Goal: Information Seeking & Learning: Learn about a topic

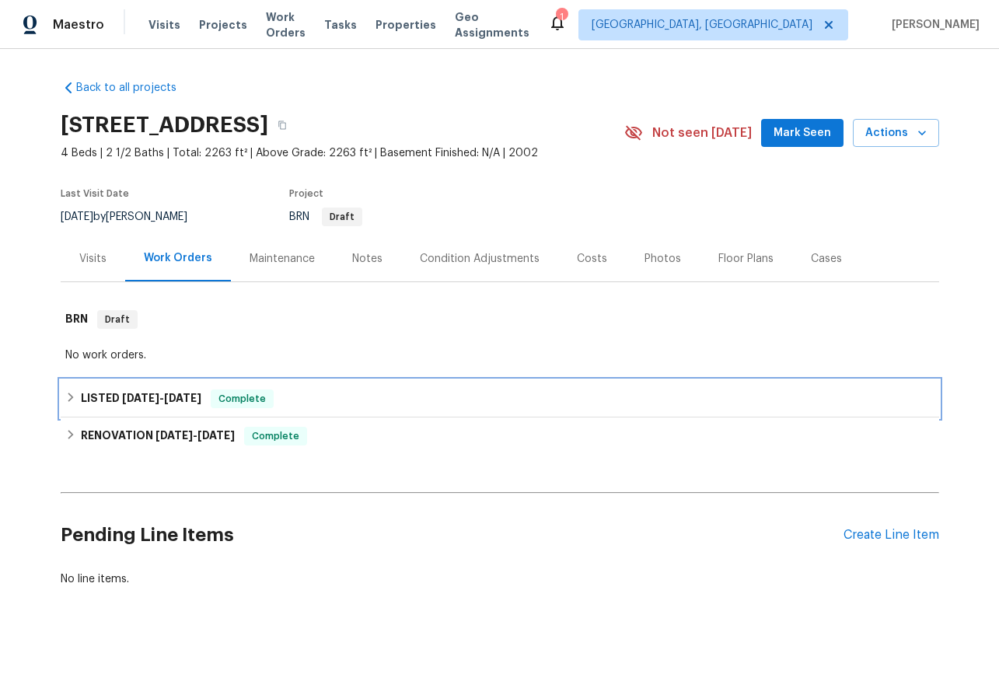
click at [74, 397] on icon at bounding box center [70, 397] width 11 height 11
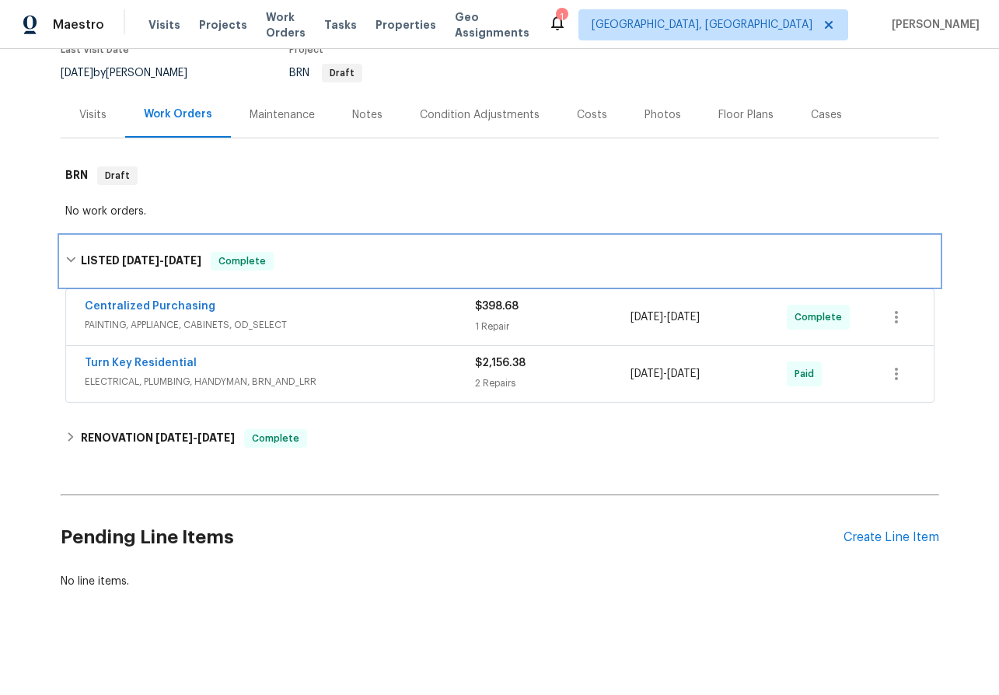
scroll to position [143, 0]
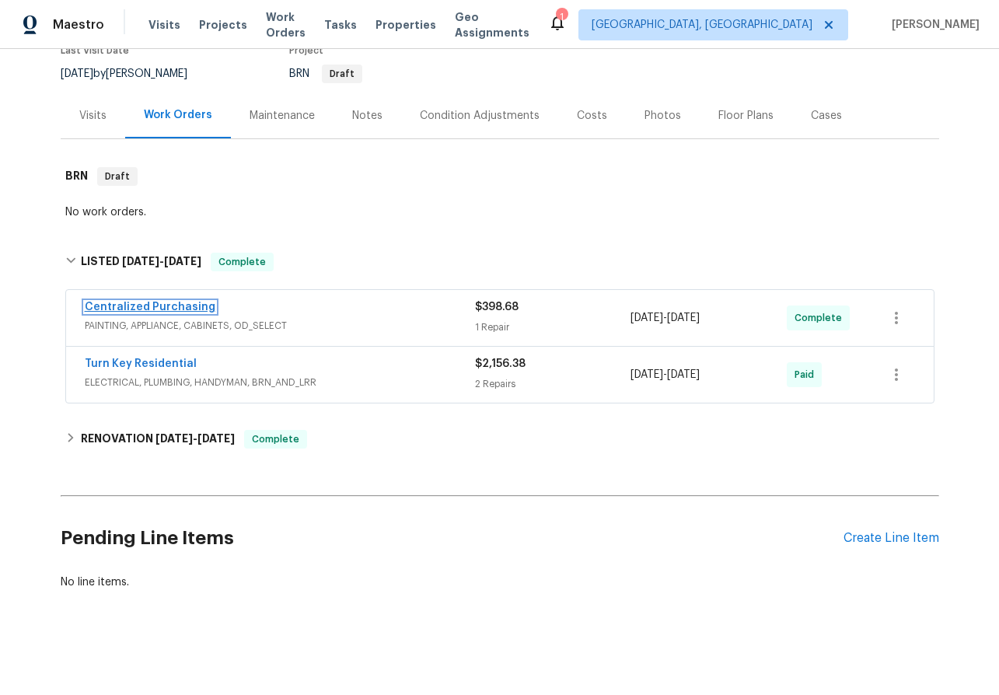
click at [146, 307] on link "Centralized Purchasing" at bounding box center [150, 307] width 131 height 11
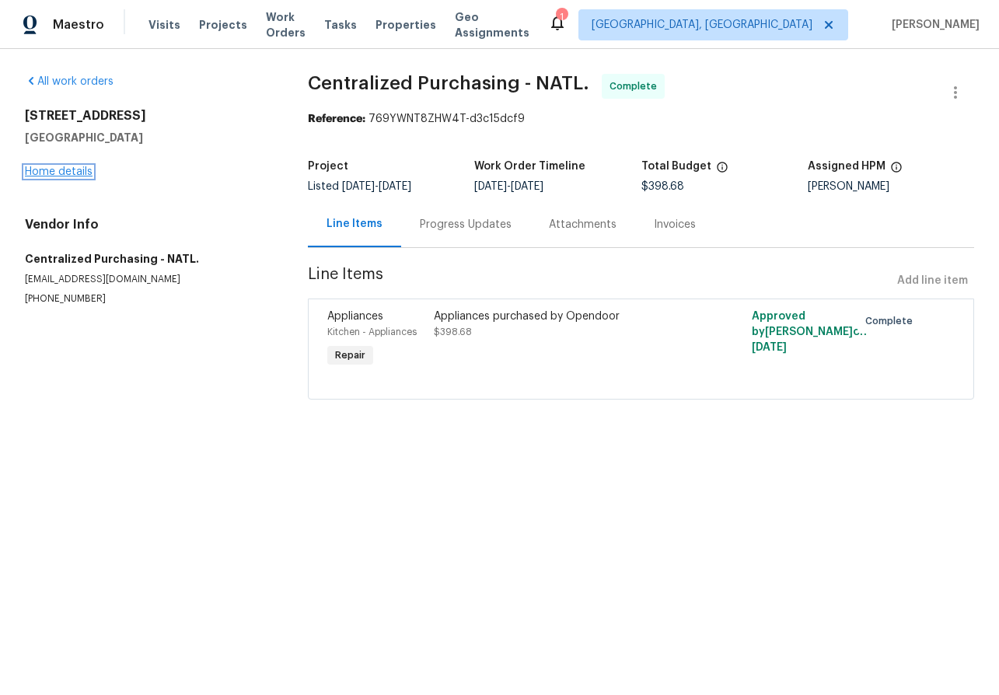
click at [44, 173] on link "Home details" at bounding box center [59, 171] width 68 height 11
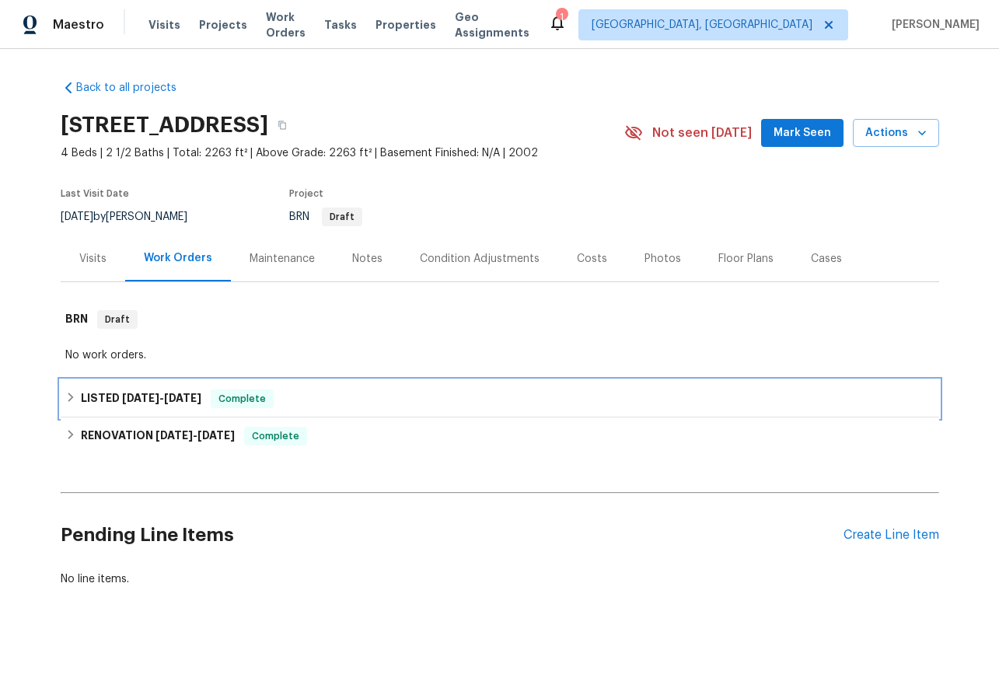
click at [72, 392] on icon at bounding box center [70, 397] width 11 height 11
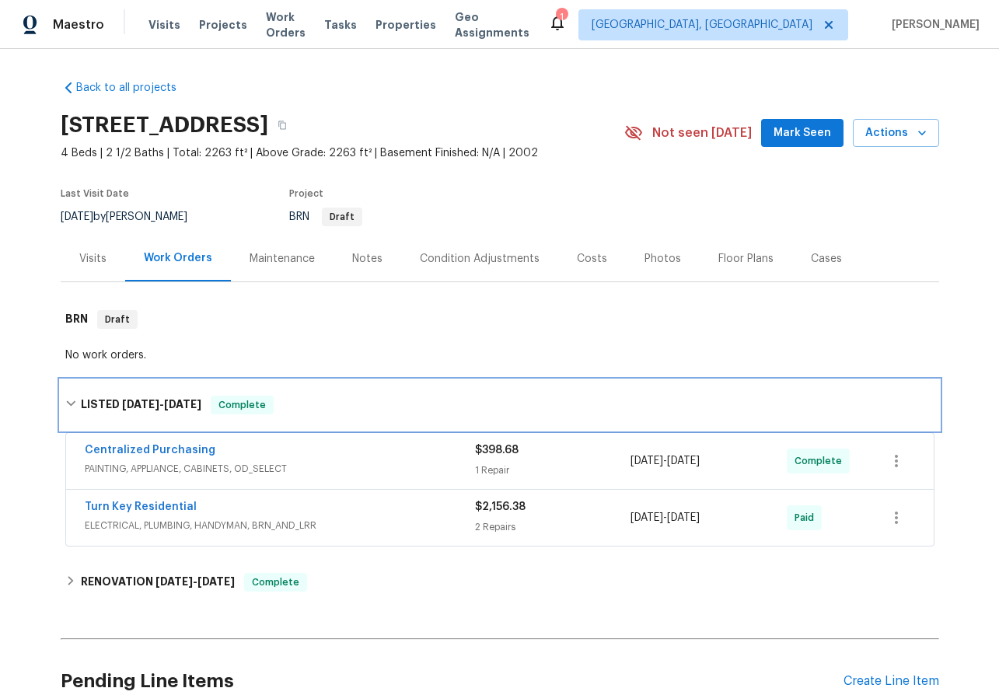
scroll to position [144, 0]
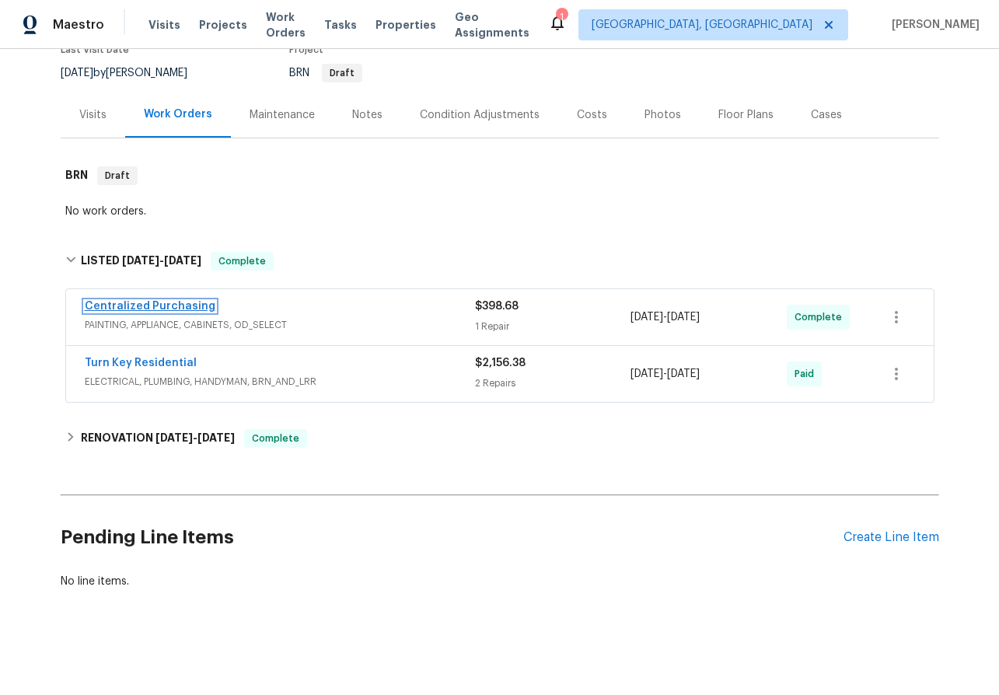
click at [148, 302] on link "Centralized Purchasing" at bounding box center [150, 306] width 131 height 11
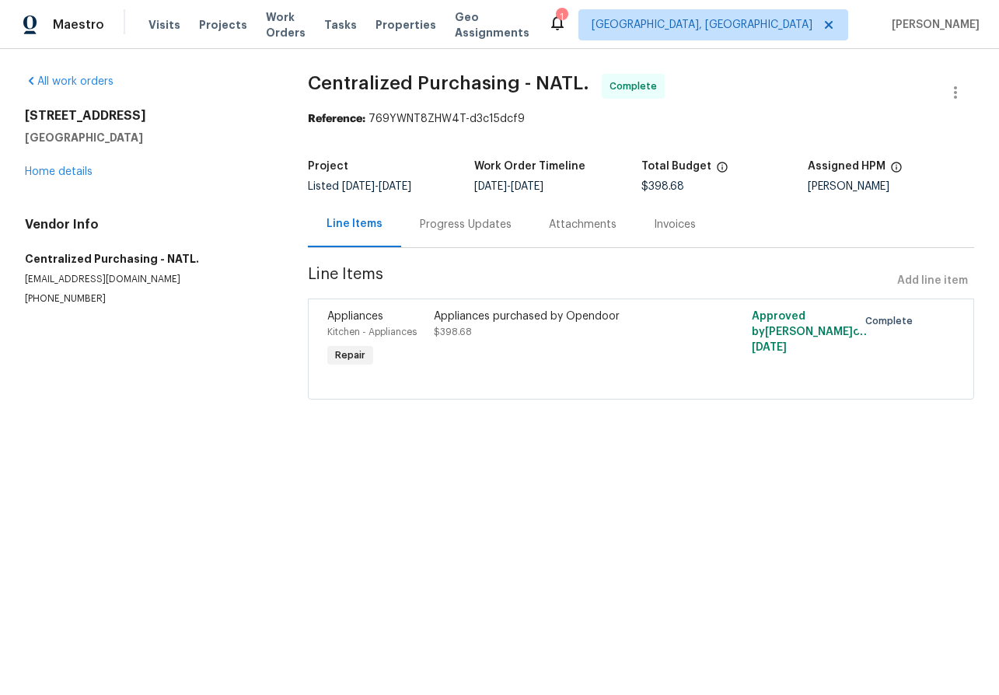
click at [463, 228] on div "Progress Updates" at bounding box center [466, 225] width 92 height 16
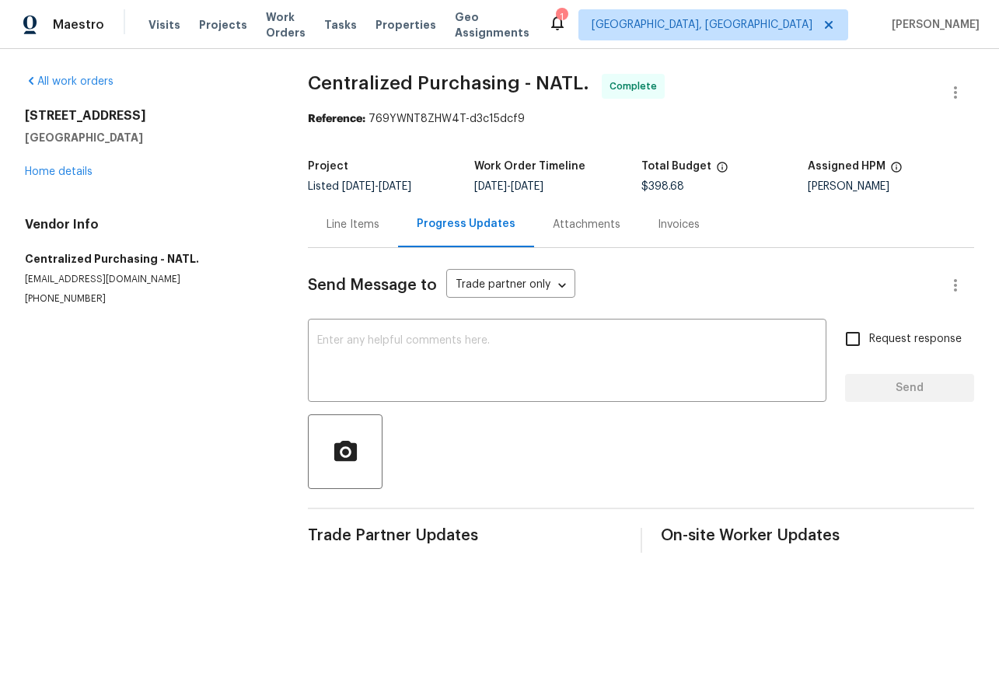
click at [564, 215] on div "Attachments" at bounding box center [586, 224] width 105 height 46
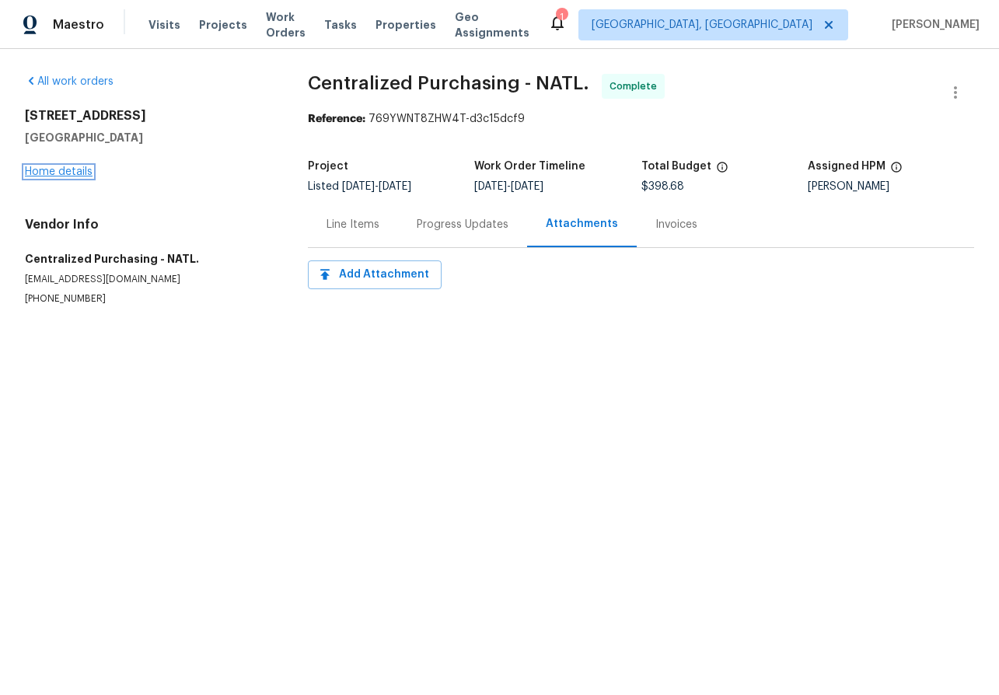
click at [51, 173] on link "Home details" at bounding box center [59, 171] width 68 height 11
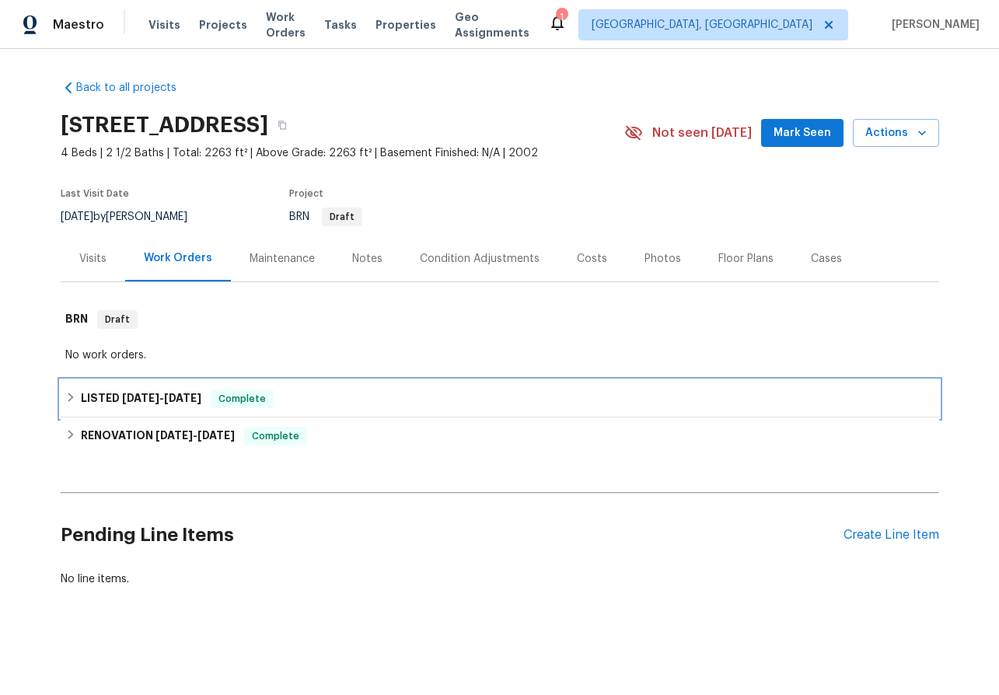
click at [73, 389] on div "LISTED [DATE] - [DATE] Complete" at bounding box center [499, 398] width 869 height 19
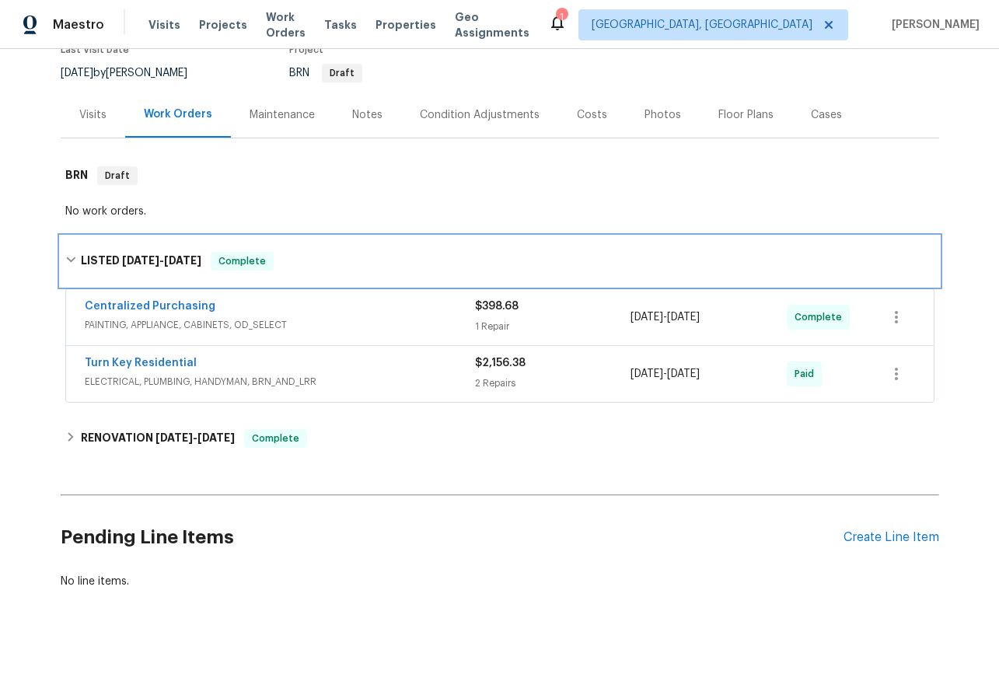
scroll to position [143, 0]
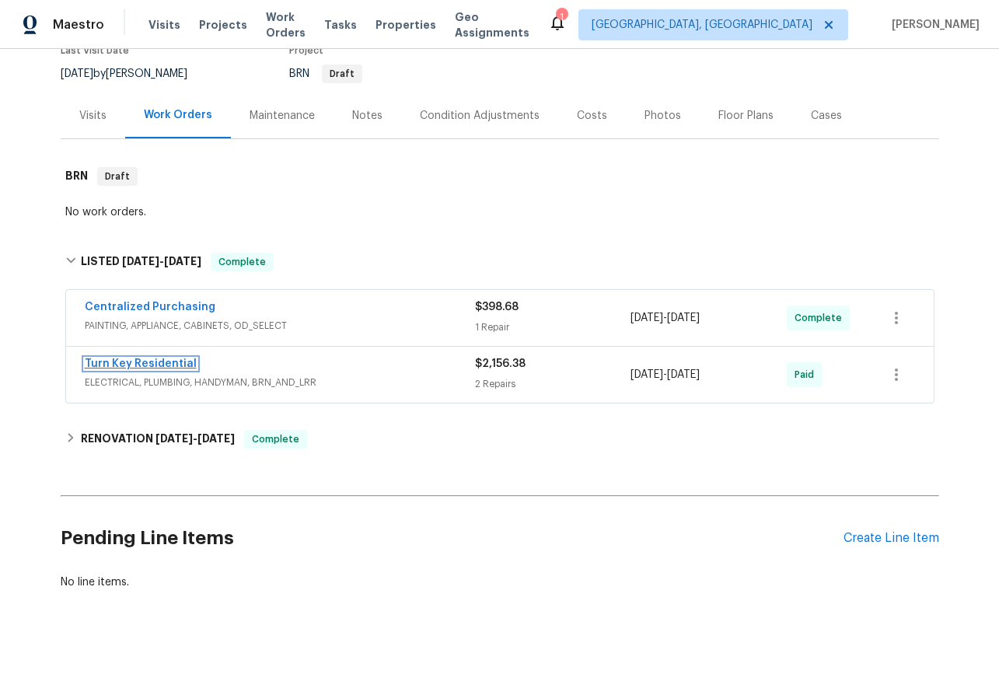
click at [141, 360] on link "Turn Key Residential" at bounding box center [141, 363] width 112 height 11
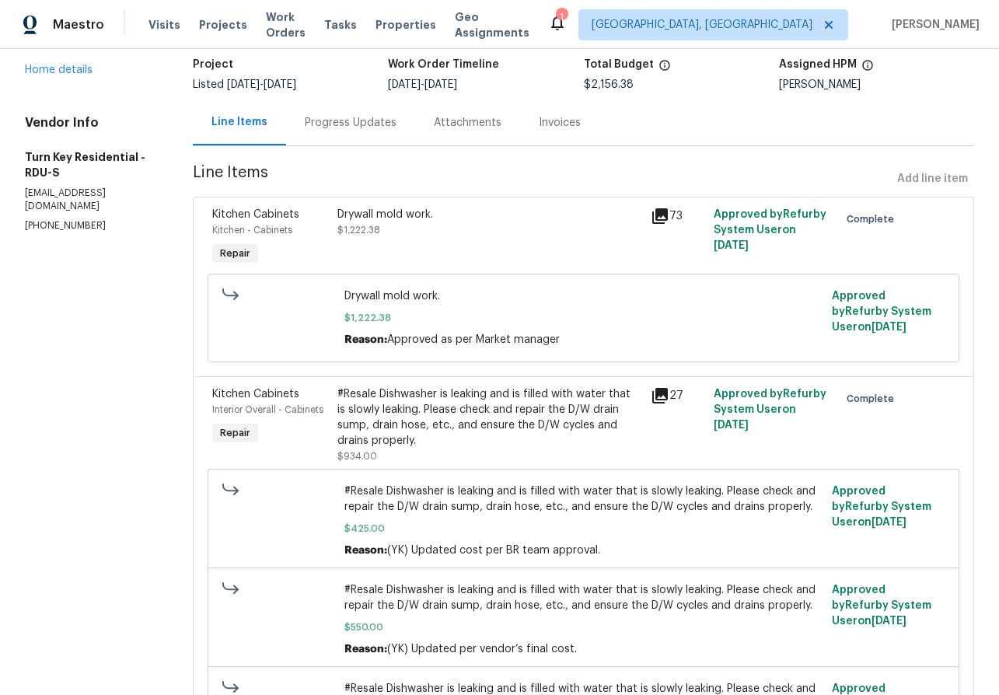
scroll to position [100, 0]
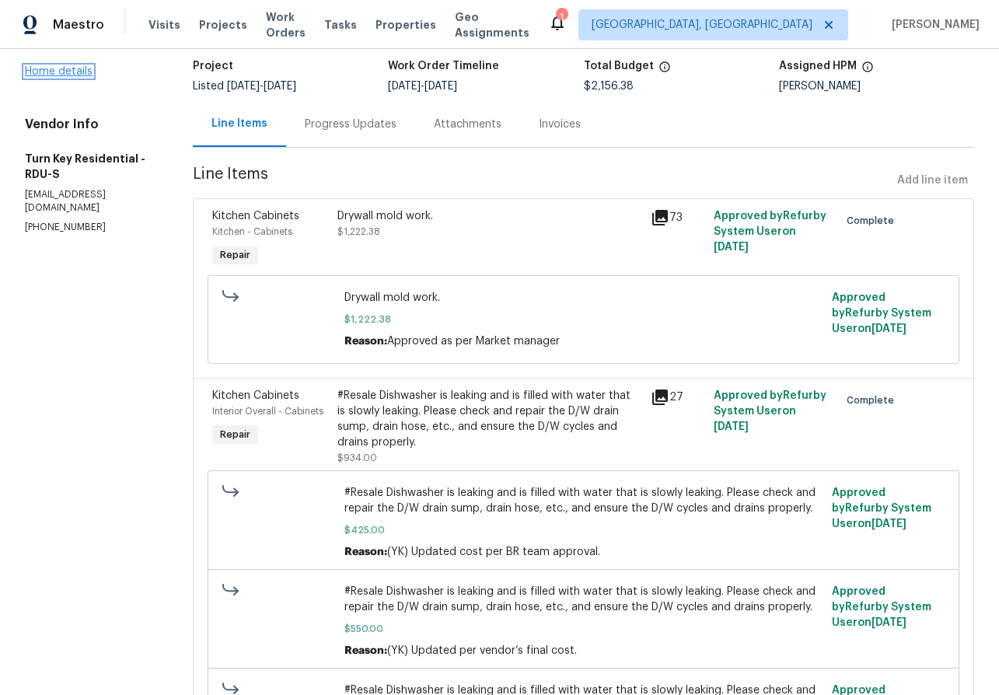
click at [52, 66] on link "Home details" at bounding box center [59, 71] width 68 height 11
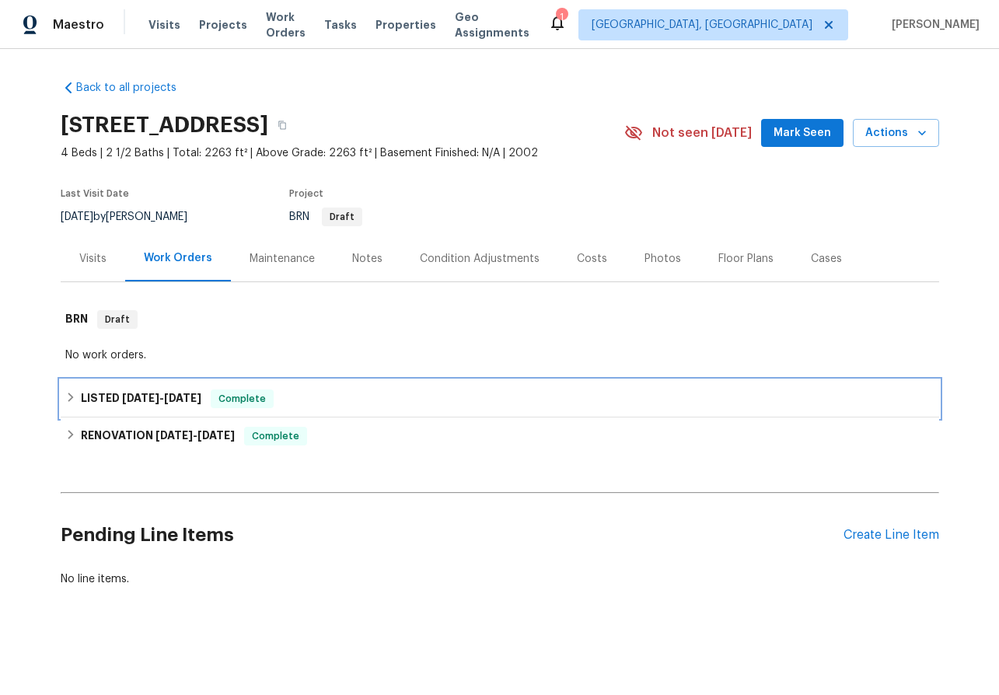
click at [65, 400] on icon at bounding box center [70, 397] width 11 height 11
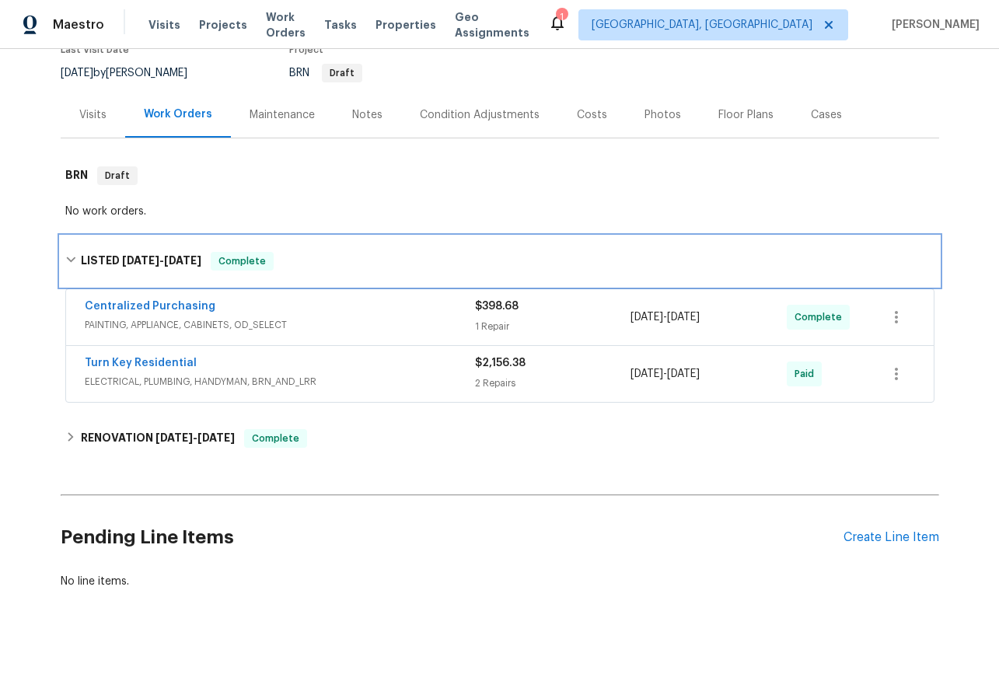
scroll to position [141, 0]
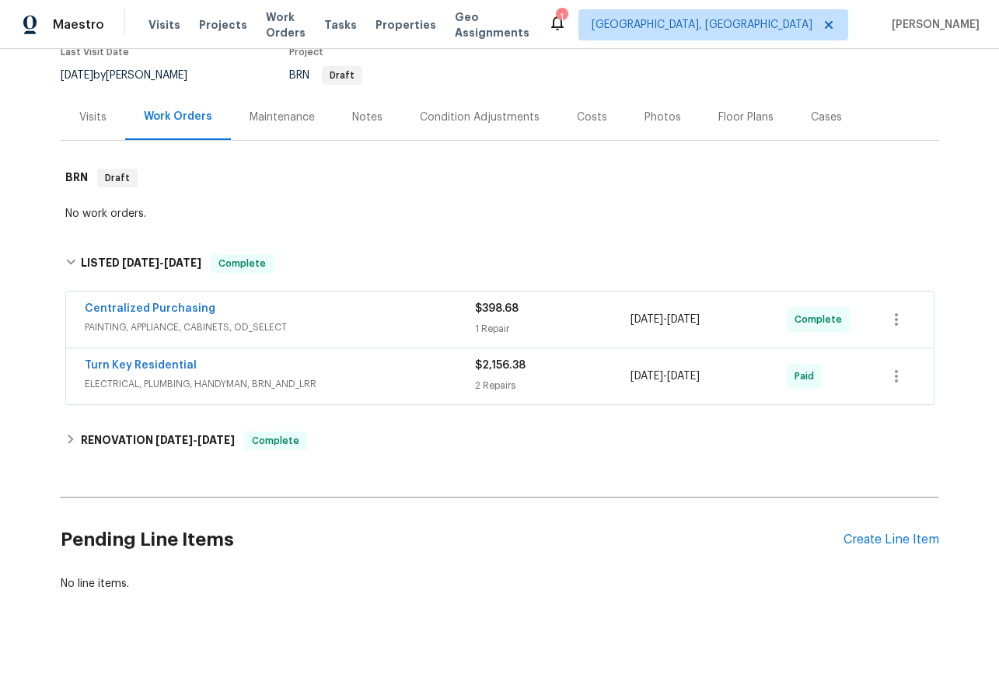
click at [123, 302] on span "Centralized Purchasing" at bounding box center [150, 309] width 131 height 16
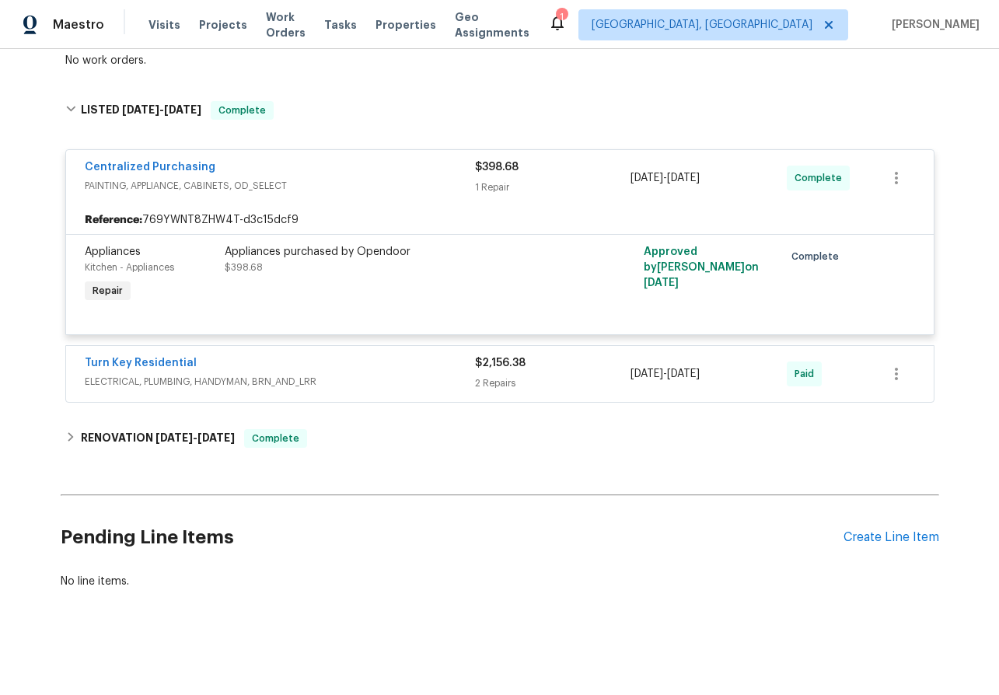
scroll to position [291, 0]
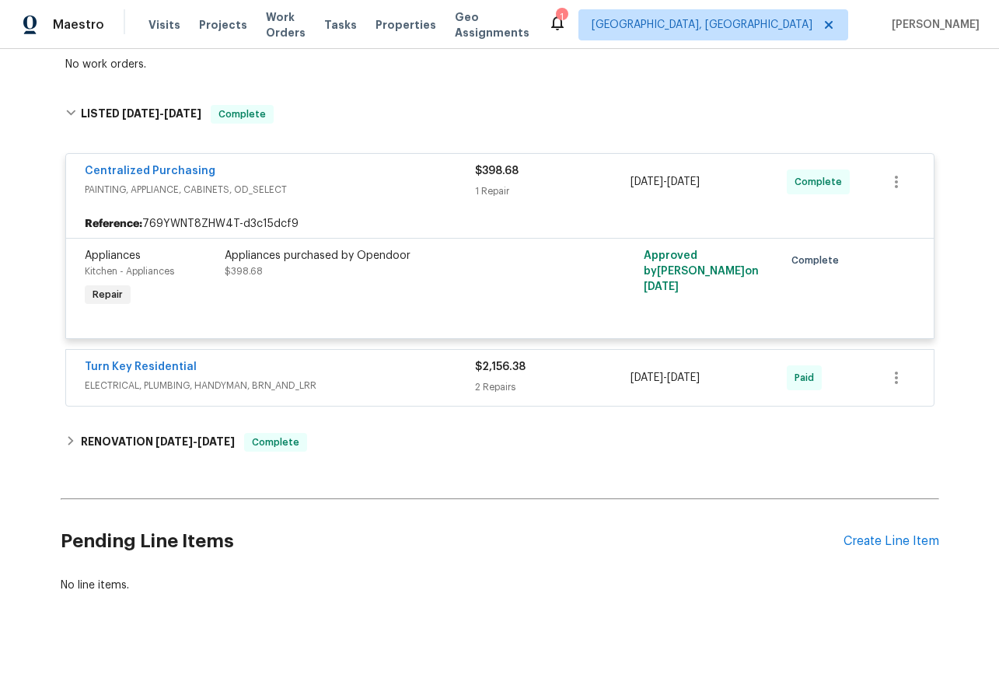
click at [98, 253] on span "Appliances" at bounding box center [113, 255] width 56 height 11
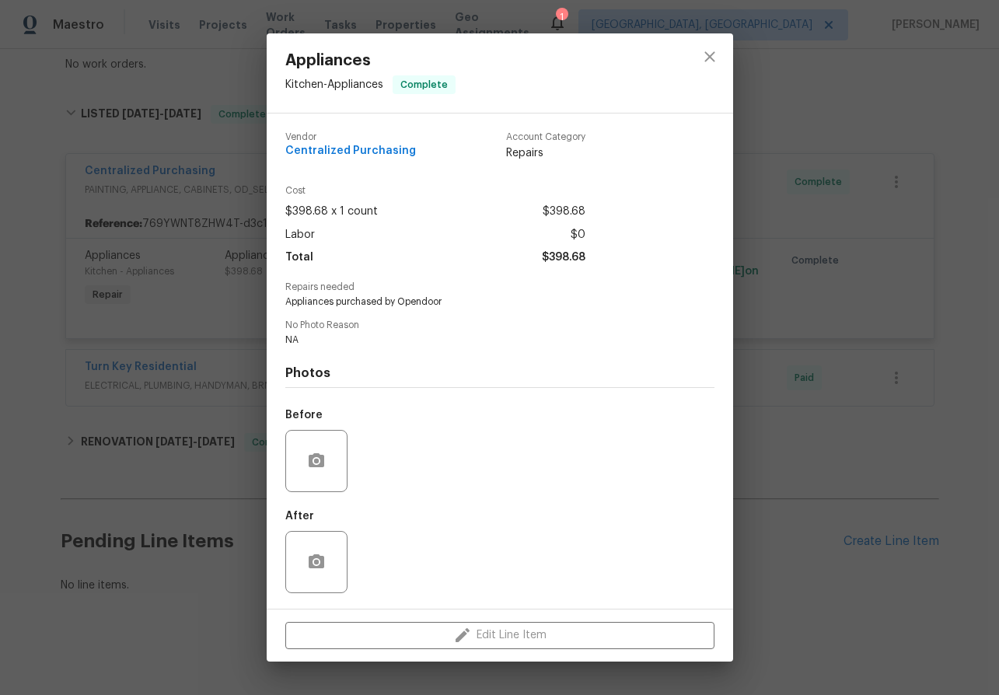
click at [855, 190] on div "Appliances Kitchen - Appliances Complete Vendor Centralized Purchasing Account …" at bounding box center [499, 347] width 999 height 695
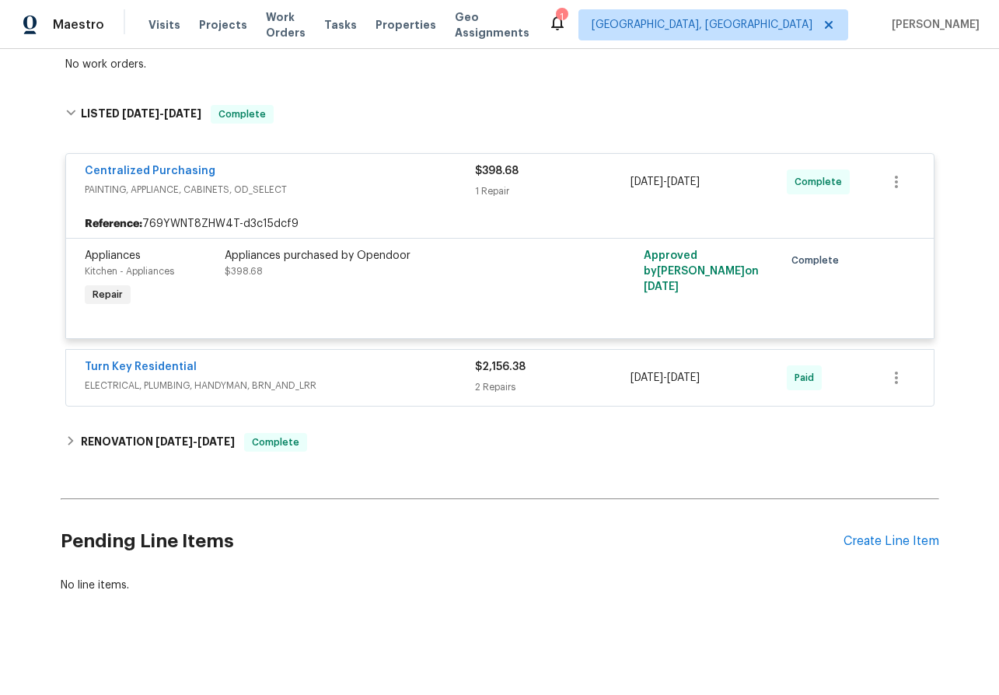
scroll to position [124, 0]
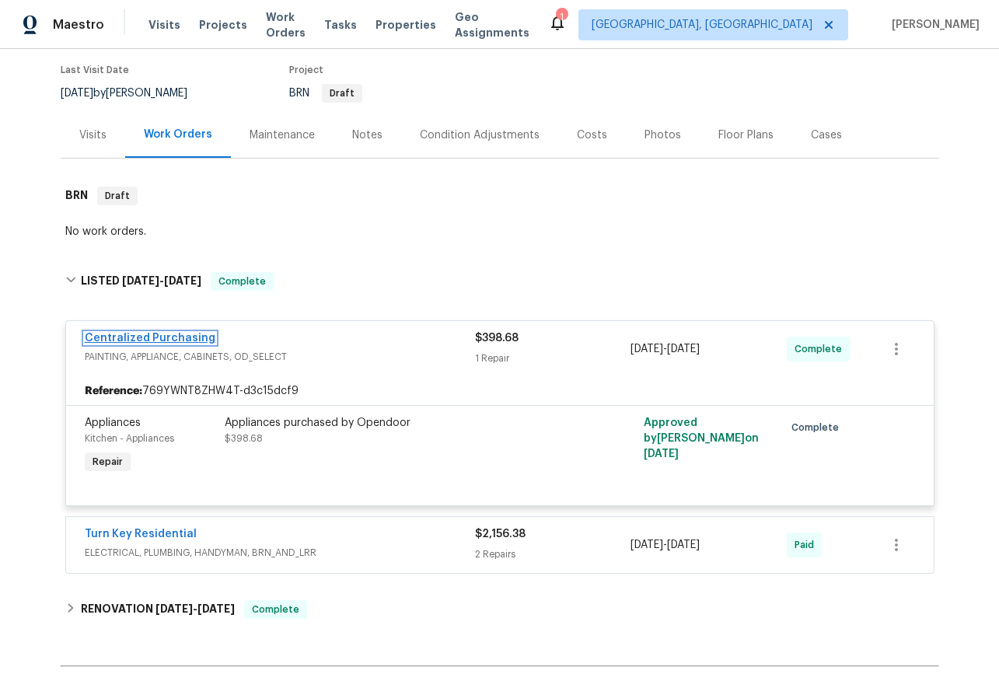
click at [104, 335] on link "Centralized Purchasing" at bounding box center [150, 338] width 131 height 11
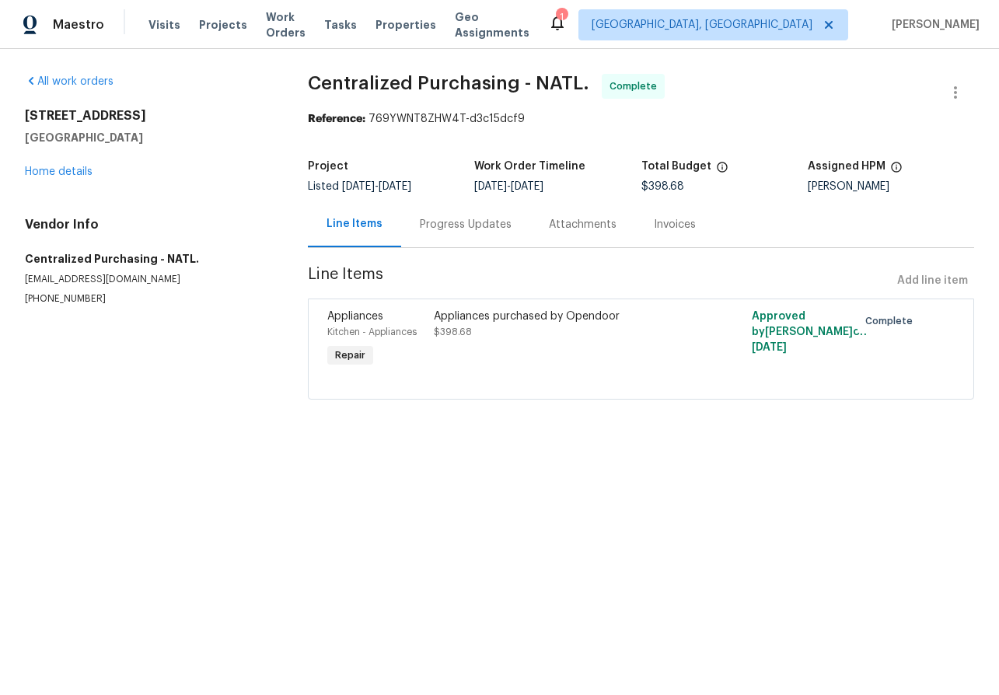
click at [343, 355] on span "Repair" at bounding box center [350, 355] width 43 height 16
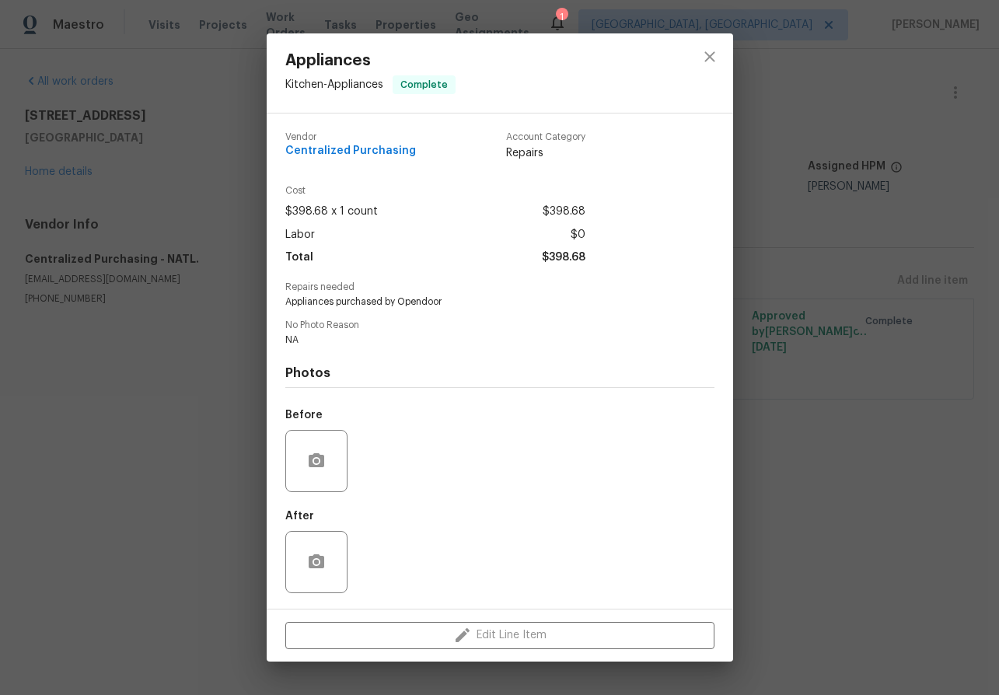
click at [211, 358] on div "Appliances Kitchen - Appliances Complete Vendor Centralized Purchasing Account …" at bounding box center [499, 347] width 999 height 695
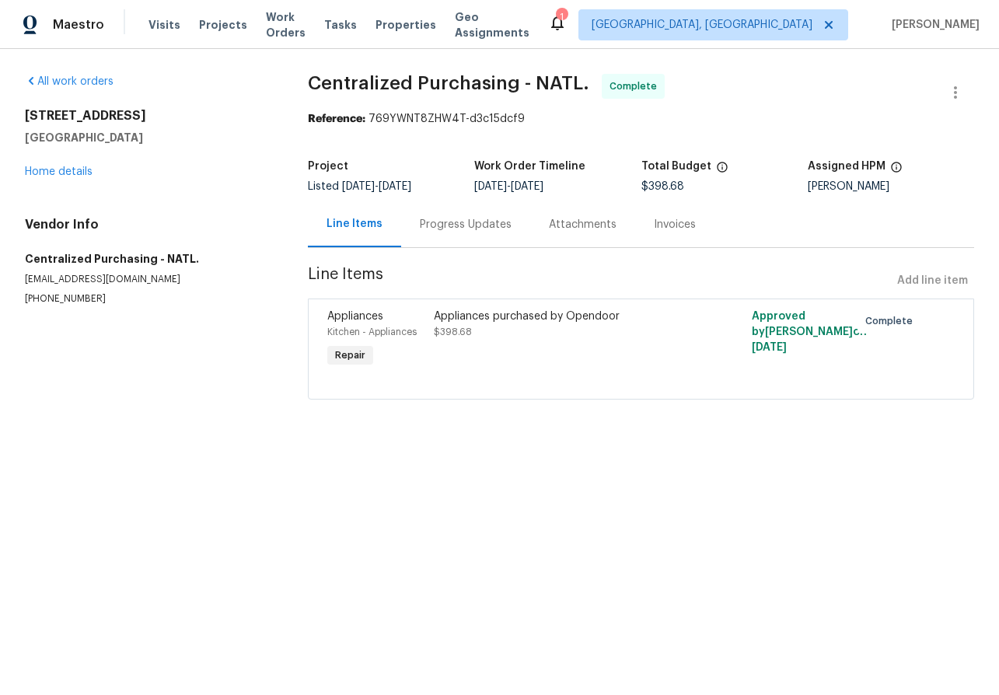
click at [349, 354] on span "Repair" at bounding box center [350, 355] width 43 height 16
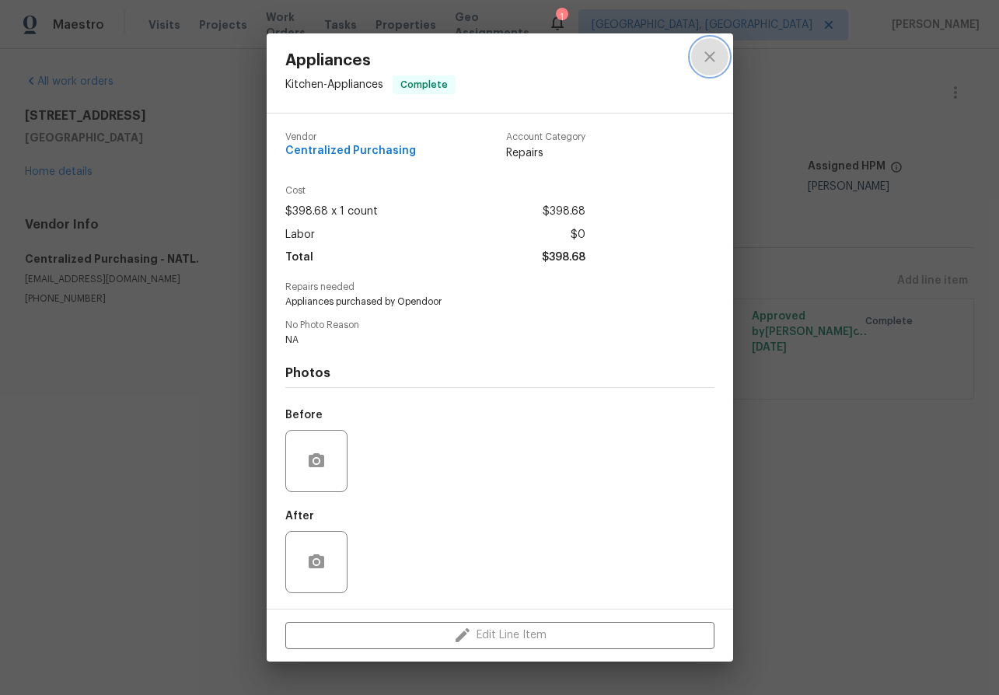
click at [712, 61] on icon "close" at bounding box center [709, 56] width 19 height 19
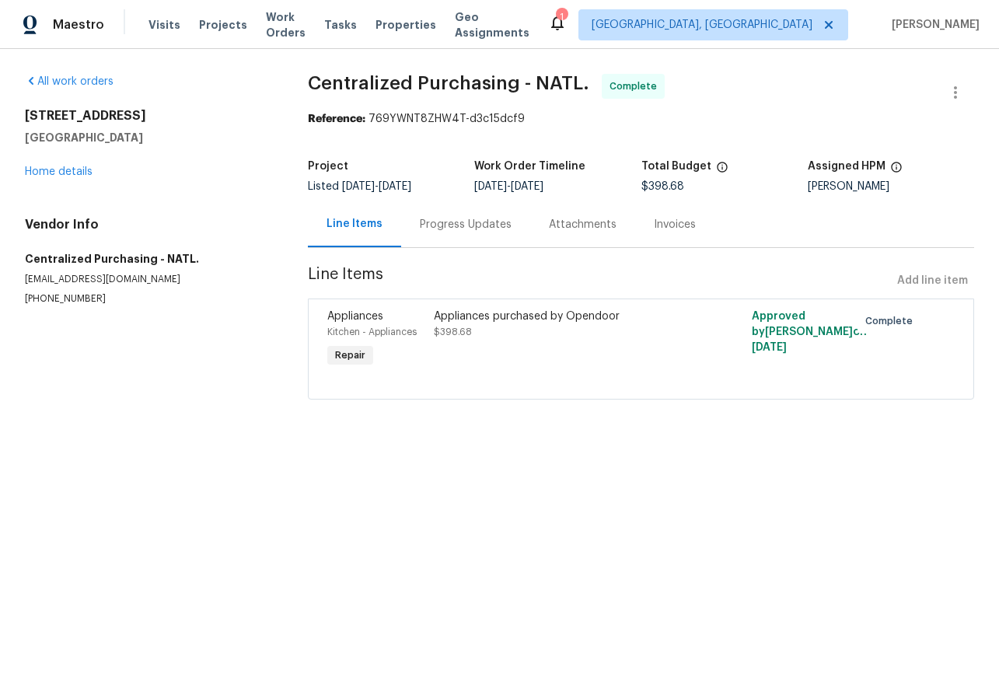
click at [446, 237] on div "Progress Updates" at bounding box center [465, 224] width 129 height 46
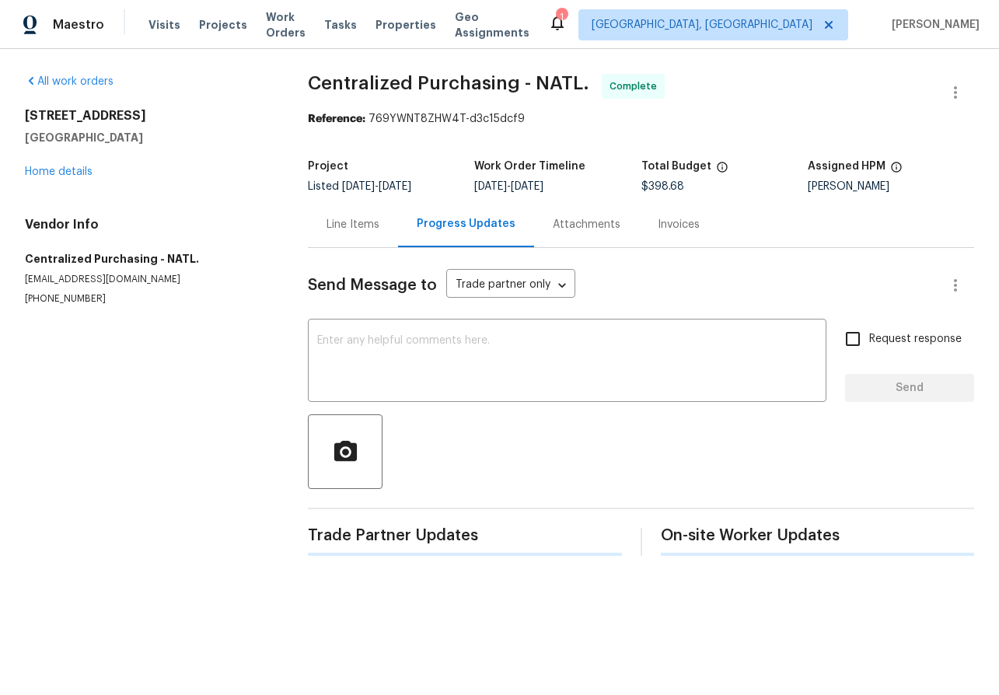
click at [542, 232] on div "Attachments" at bounding box center [586, 224] width 105 height 46
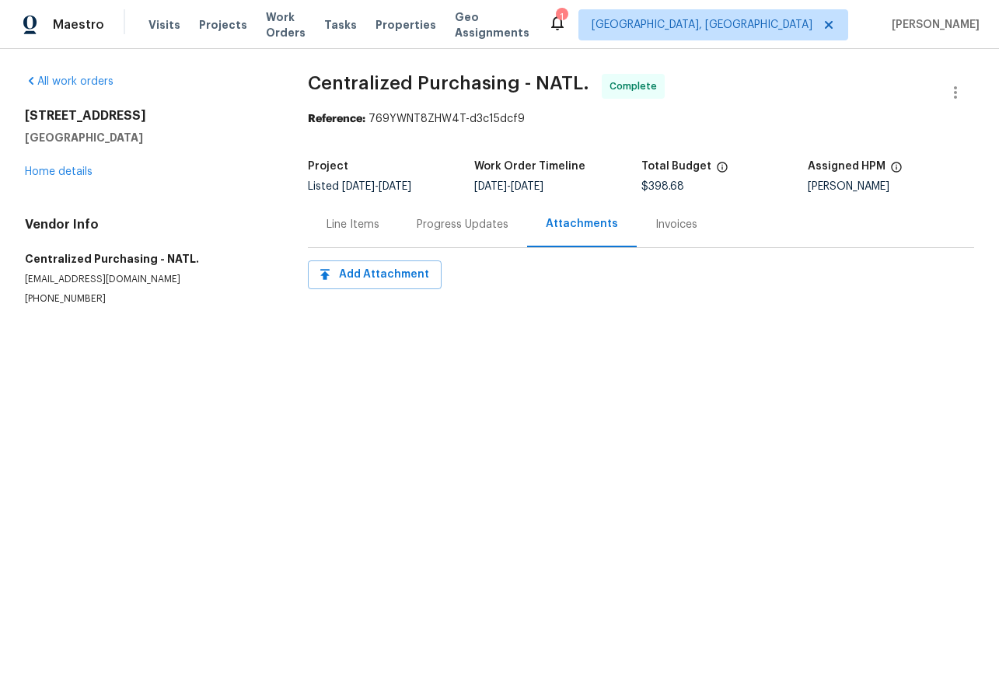
click at [672, 225] on div "Invoices" at bounding box center [676, 225] width 42 height 16
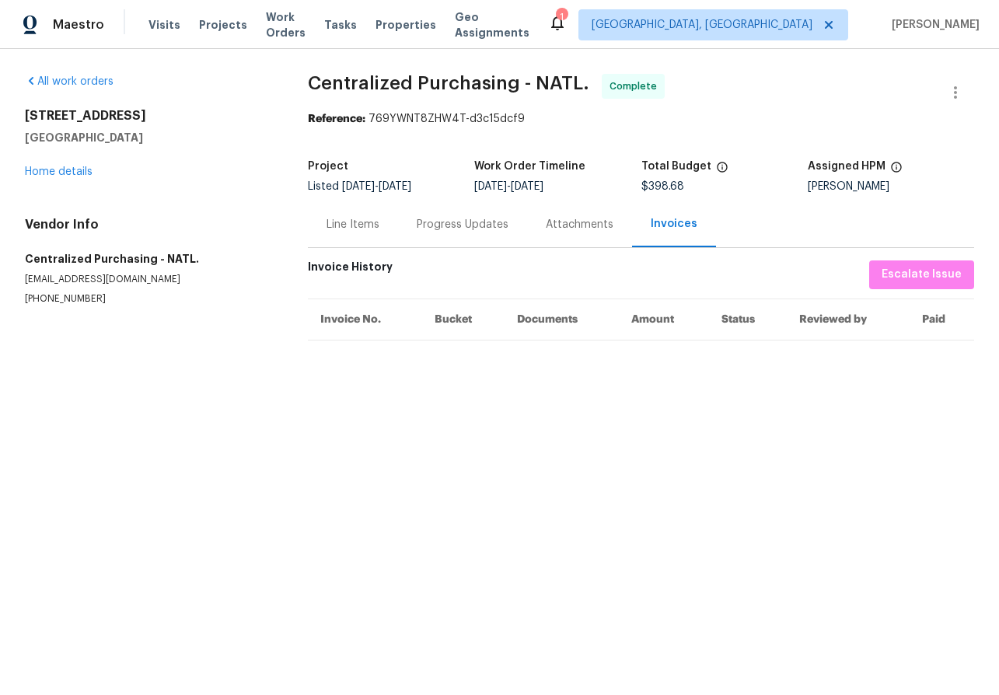
click at [351, 225] on div "Line Items" at bounding box center [352, 225] width 53 height 16
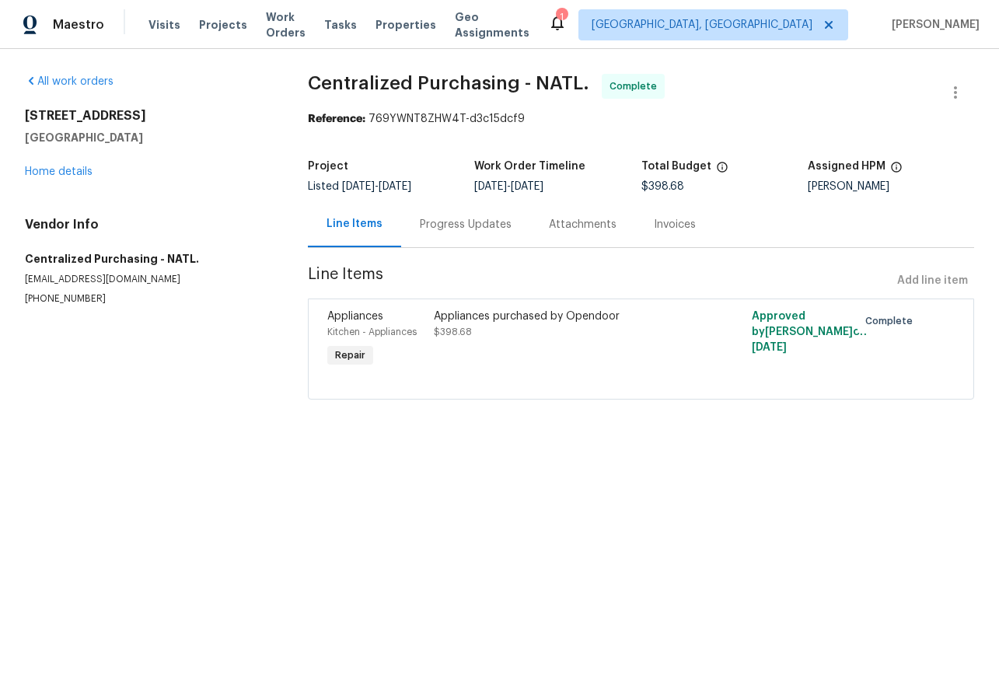
click at [582, 222] on div "Attachments" at bounding box center [583, 225] width 68 height 16
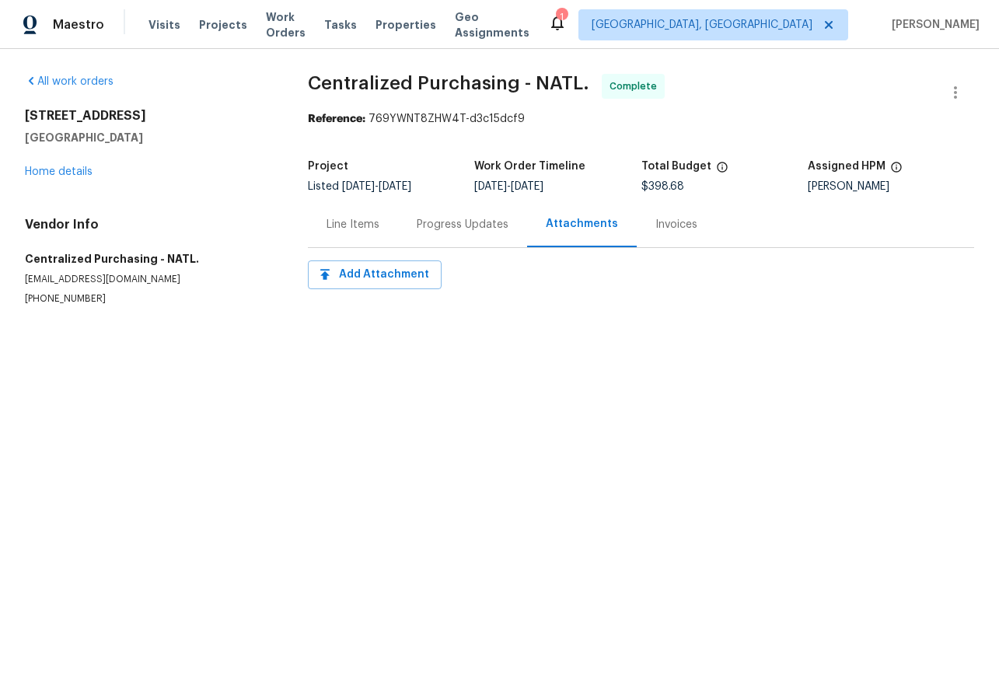
click at [687, 225] on div "Invoices" at bounding box center [676, 225] width 42 height 16
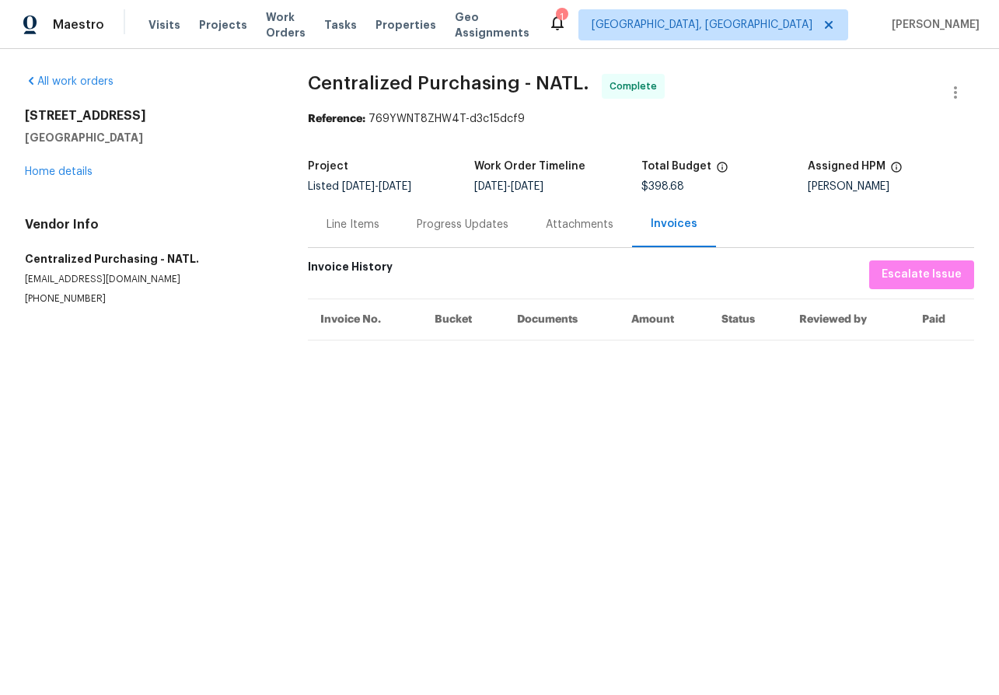
click at [417, 227] on div "Progress Updates" at bounding box center [463, 225] width 92 height 16
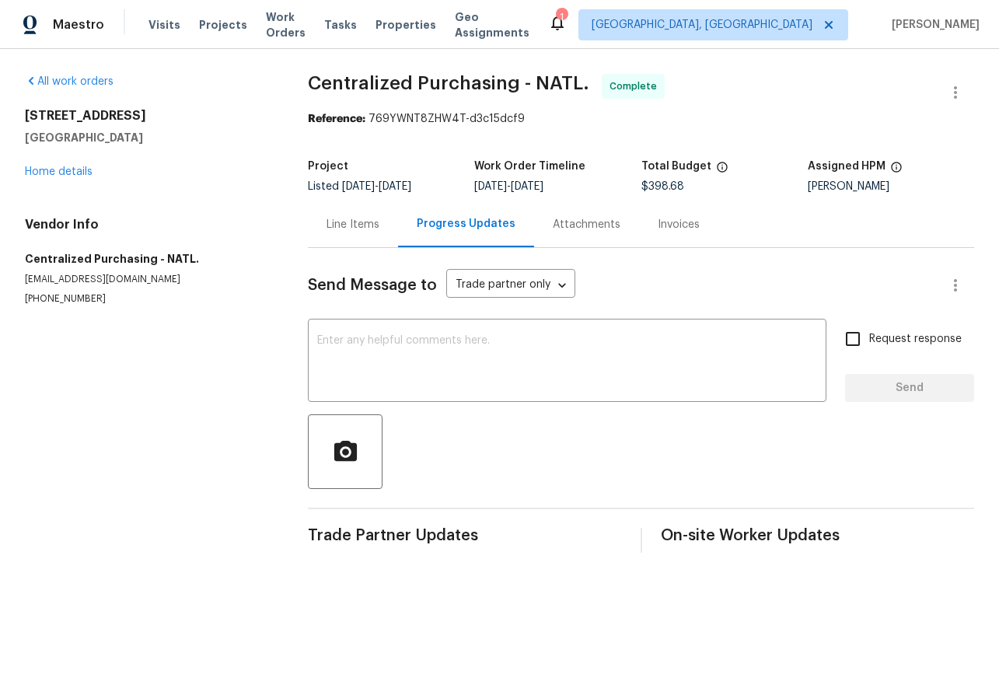
click at [367, 225] on div "Line Items" at bounding box center [352, 225] width 53 height 16
